Goal: Information Seeking & Learning: Learn about a topic

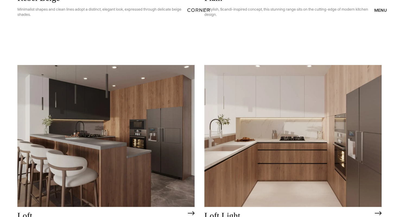
scroll to position [1408, 0]
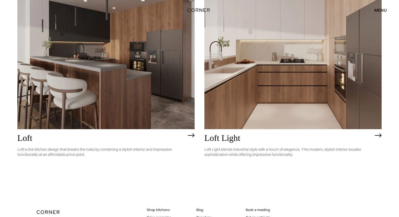
click at [261, 77] on img at bounding box center [292, 58] width 177 height 142
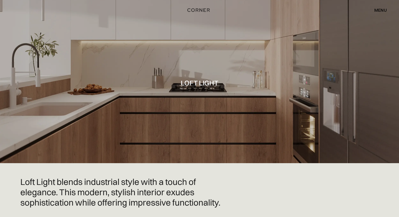
click at [378, 9] on div "menu" at bounding box center [380, 10] width 12 height 4
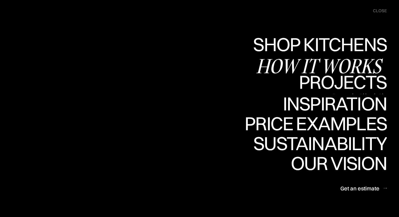
click at [342, 91] on div "Projects" at bounding box center [343, 100] width 88 height 19
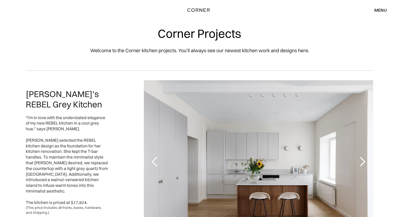
click at [381, 8] on div "menu" at bounding box center [380, 10] width 12 height 4
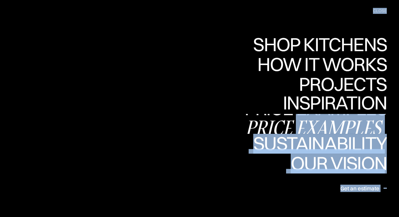
drag, startPoint x: 381, startPoint y: 8, endPoint x: 329, endPoint y: 130, distance: 133.0
click at [329, 16] on div "Shop Kitchens Shop Kitchens How it works How it works Projects Projects Inspira…" at bounding box center [199, 10] width 399 height 11
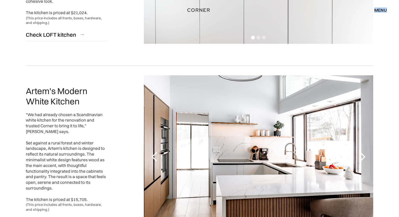
scroll to position [506, 0]
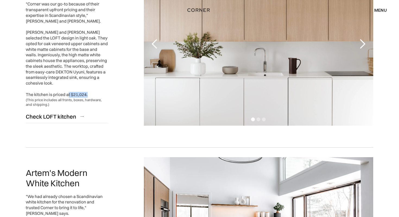
drag, startPoint x: 68, startPoint y: 85, endPoint x: 104, endPoint y: 85, distance: 36.4
click at [104, 85] on div ""Corner was our go-to because of their transparent upfront pricing and their ex…" at bounding box center [67, 49] width 82 height 96
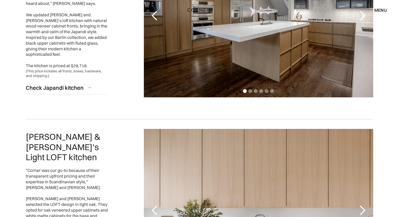
scroll to position [323, 0]
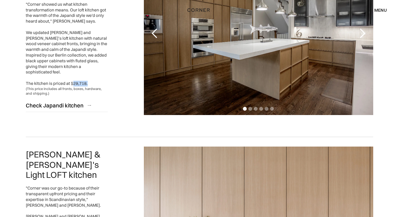
drag, startPoint x: 72, startPoint y: 69, endPoint x: 109, endPoint y: 70, distance: 37.5
click at [109, 70] on div "Greg and Maggie's Japandi Kitchen "Corner showed us what kitchen transformation…" at bounding box center [199, 33] width 347 height 182
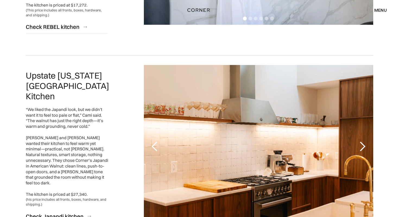
scroll to position [1019, 0]
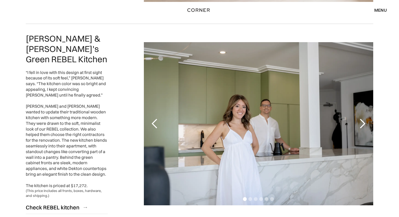
click at [364, 119] on div "next slide" at bounding box center [362, 123] width 11 height 11
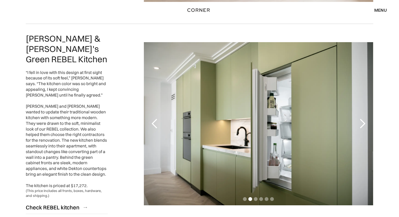
click at [364, 119] on div "next slide" at bounding box center [362, 123] width 11 height 11
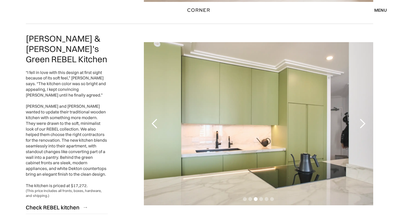
click at [364, 119] on div "next slide" at bounding box center [362, 123] width 11 height 11
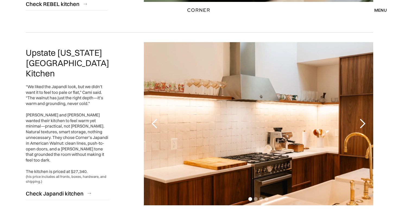
scroll to position [1183, 0]
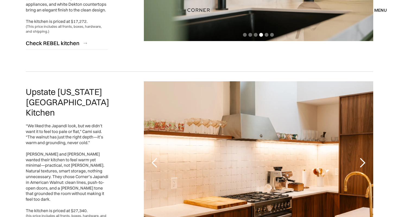
click at [364, 157] on div "next slide" at bounding box center [362, 162] width 11 height 11
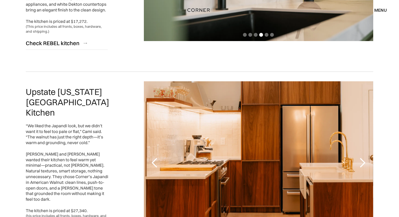
click at [364, 157] on div "next slide" at bounding box center [362, 162] width 11 height 11
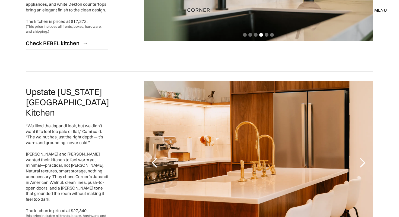
click at [364, 157] on div "next slide" at bounding box center [362, 162] width 11 height 11
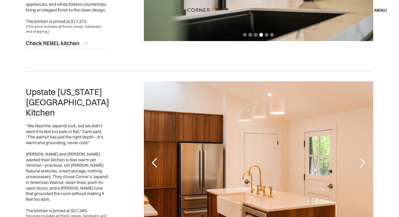
click at [364, 157] on div "next slide" at bounding box center [362, 162] width 11 height 11
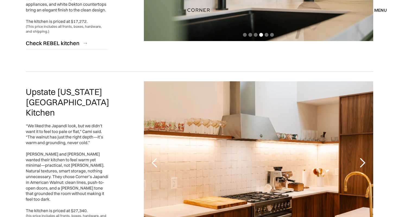
click at [364, 157] on div "next slide" at bounding box center [362, 162] width 11 height 11
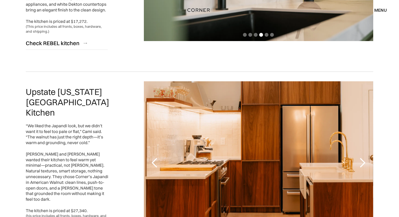
click at [154, 157] on div "previous slide" at bounding box center [154, 162] width 11 height 11
